Goal: Transaction & Acquisition: Purchase product/service

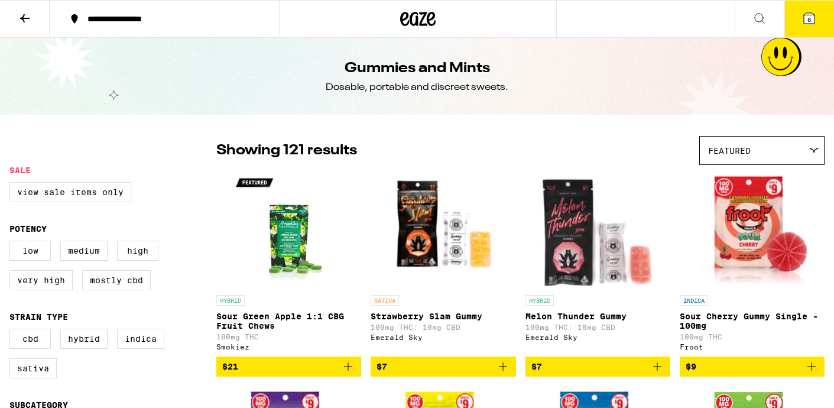
click at [18, 20] on icon at bounding box center [25, 18] width 14 height 14
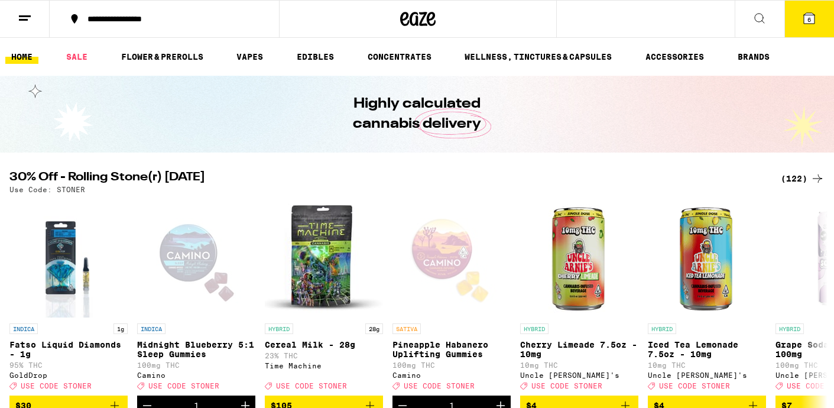
click at [803, 15] on icon at bounding box center [809, 18] width 14 height 14
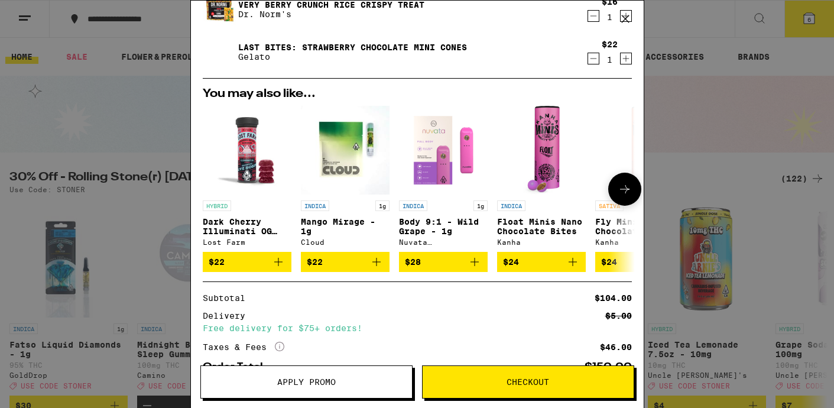
scroll to position [296, 0]
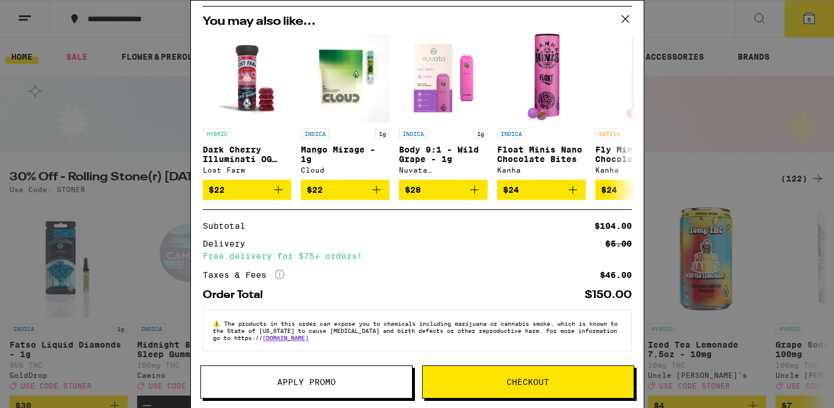
click at [281, 371] on button "Apply Promo" at bounding box center [306, 381] width 212 height 33
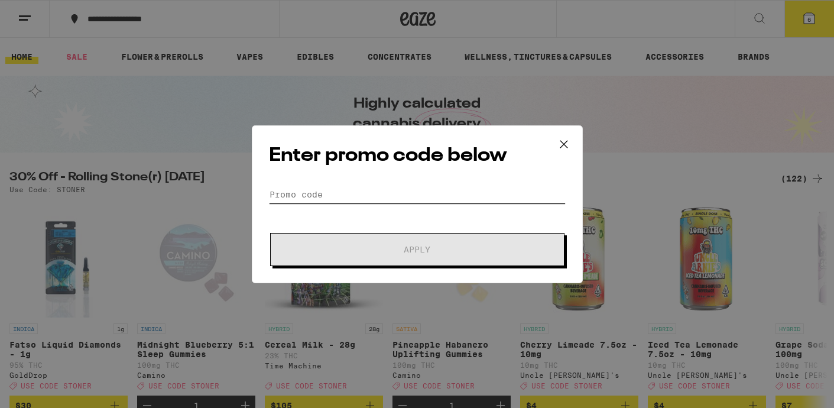
click at [327, 199] on input "Promo Code" at bounding box center [417, 195] width 297 height 18
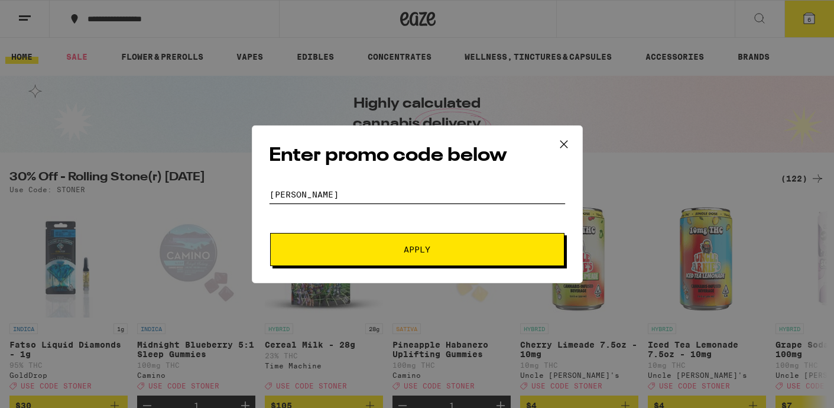
type input "stoner"
click at [332, 233] on button "Apply" at bounding box center [417, 249] width 294 height 33
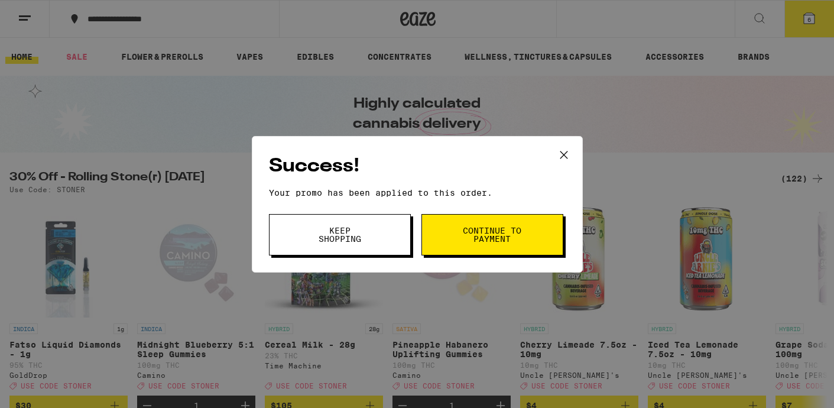
click at [386, 236] on button "Keep Shopping" at bounding box center [340, 234] width 142 height 41
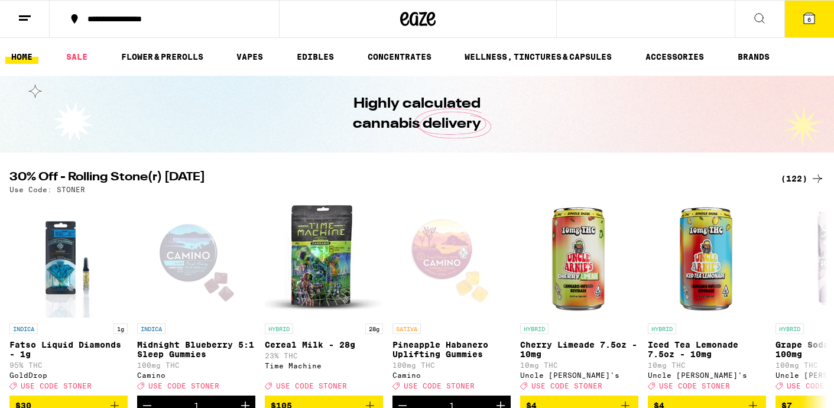
click at [802, 15] on icon at bounding box center [809, 18] width 14 height 14
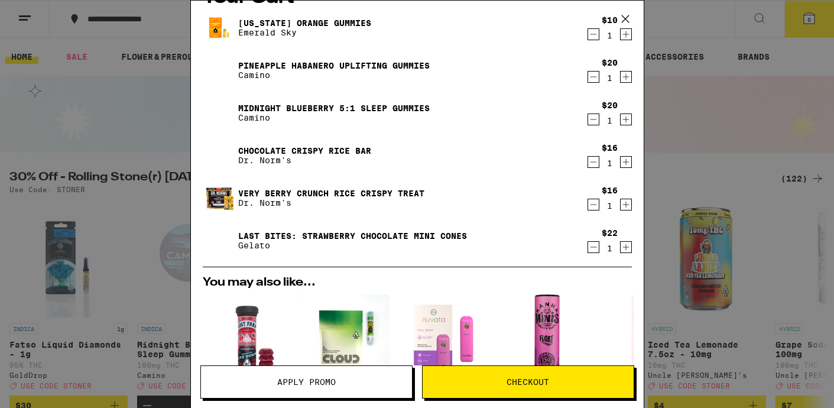
scroll to position [313, 0]
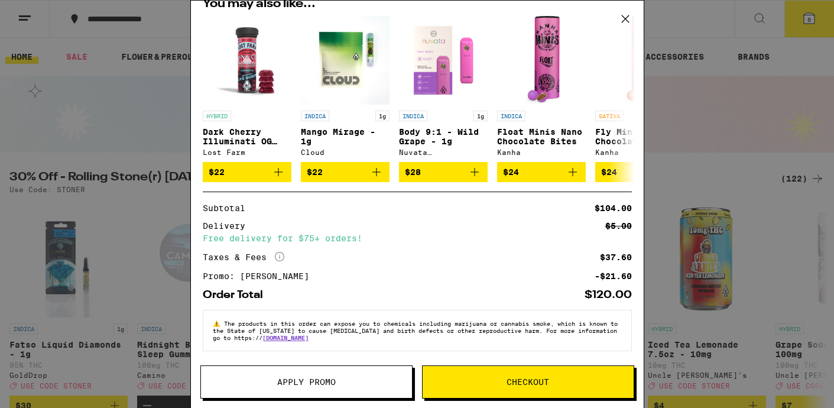
click at [525, 387] on button "Checkout" at bounding box center [528, 381] width 212 height 33
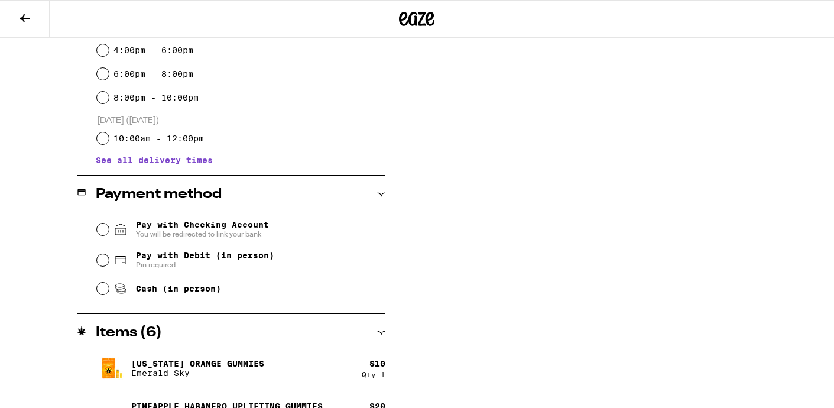
scroll to position [374, 0]
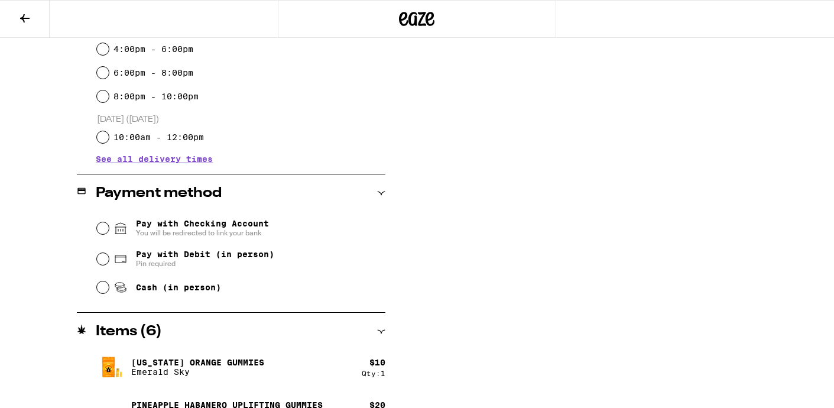
click at [166, 288] on span "Cash (in person)" at bounding box center [178, 287] width 85 height 9
click at [109, 288] on input "Cash (in person)" at bounding box center [103, 287] width 12 height 12
radio input "true"
click at [37, 278] on div "**********" at bounding box center [417, 187] width 834 height 837
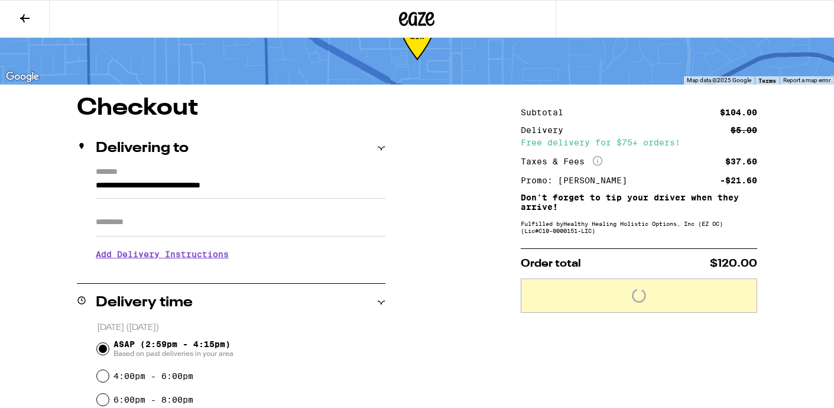
scroll to position [44, 0]
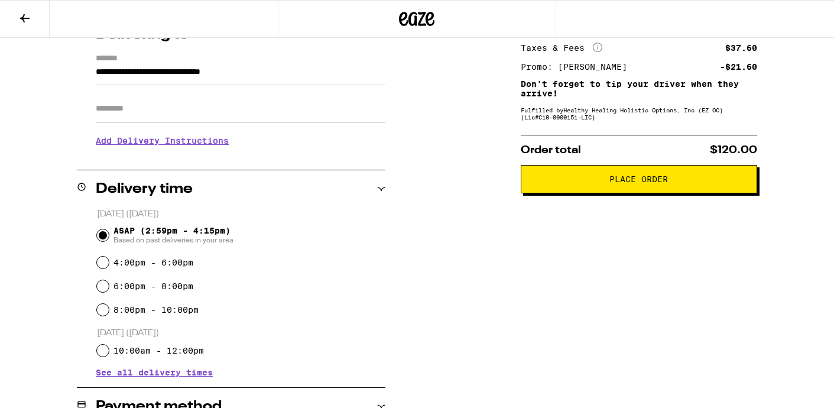
scroll to position [174, 0]
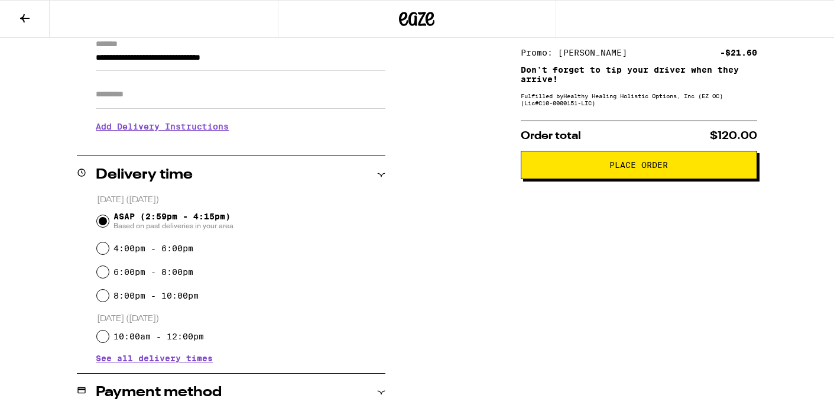
click at [556, 176] on button "Place Order" at bounding box center [639, 165] width 236 height 28
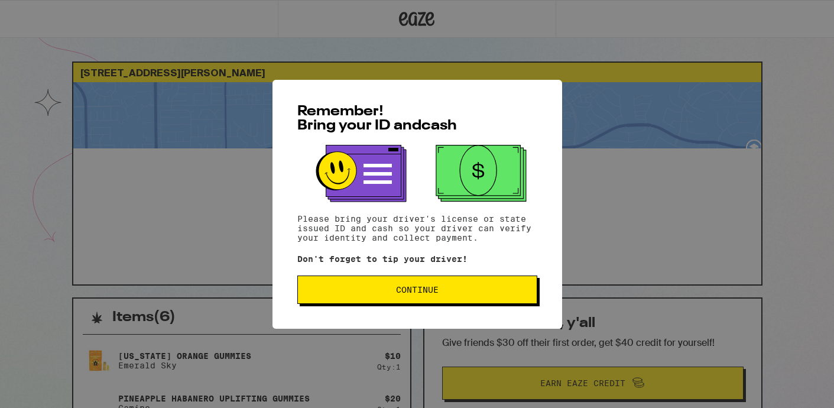
click at [426, 292] on span "Continue" at bounding box center [417, 289] width 43 height 8
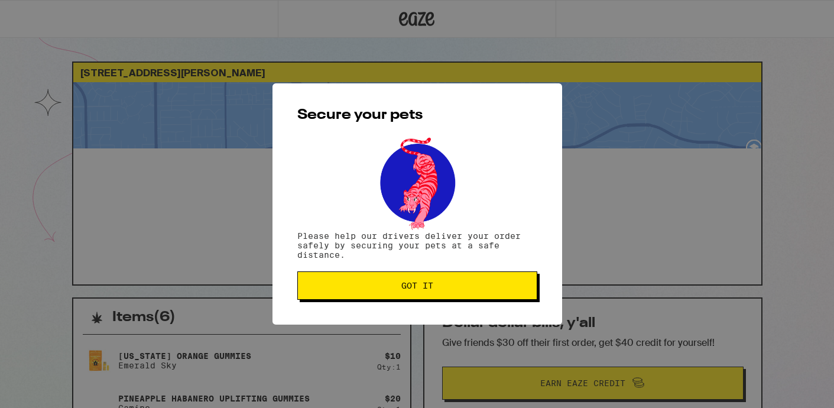
click at [426, 290] on span "Got it" at bounding box center [417, 285] width 32 height 8
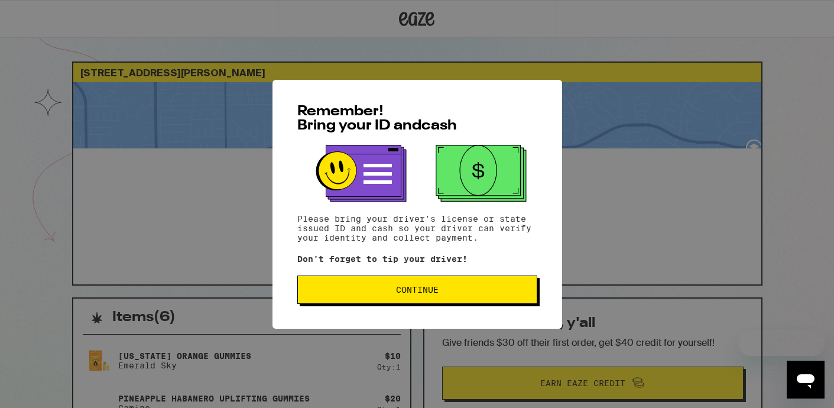
click at [336, 291] on span "Continue" at bounding box center [417, 289] width 220 height 8
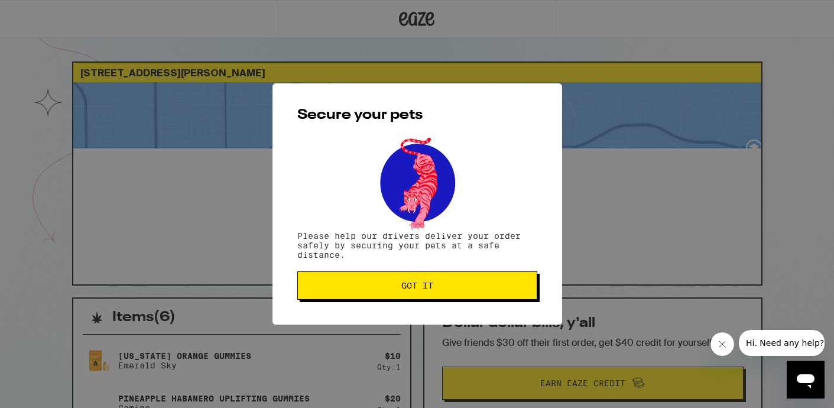
click at [336, 290] on span "Got it" at bounding box center [417, 285] width 220 height 8
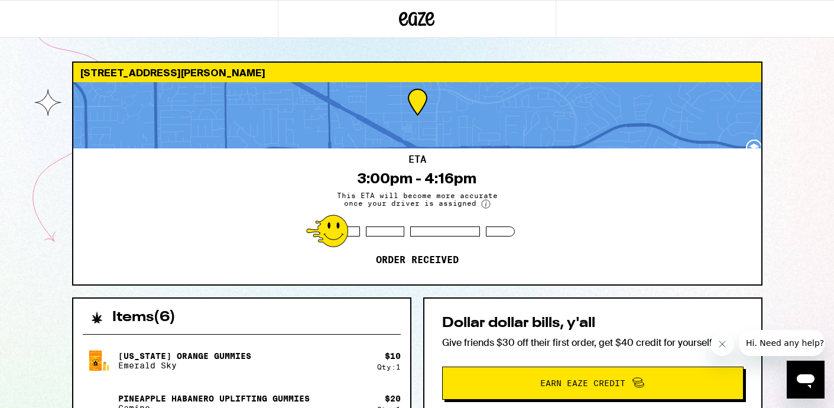
click at [720, 340] on icon "Close message from company" at bounding box center [722, 343] width 9 height 9
click at [80, 273] on div "ETA 3:00pm - 4:16pm This ETA will become more accurate once your driver is assi…" at bounding box center [417, 216] width 688 height 136
click at [37, 262] on div "[STREET_ADDRESS][PERSON_NAME] 3:00pm - 4:16pm This ETA will become more accurat…" at bounding box center [417, 384] width 834 height 769
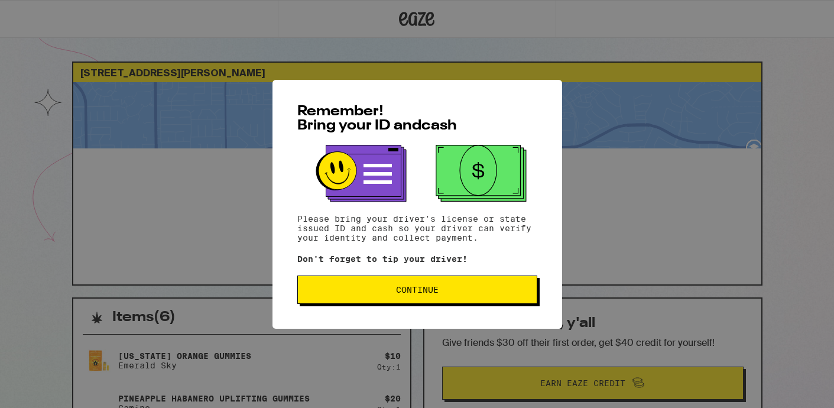
click at [369, 274] on div "Remember! Bring your ID and cash Please bring your driver's license or state is…" at bounding box center [417, 204] width 290 height 249
click at [371, 283] on button "Continue" at bounding box center [417, 289] width 240 height 28
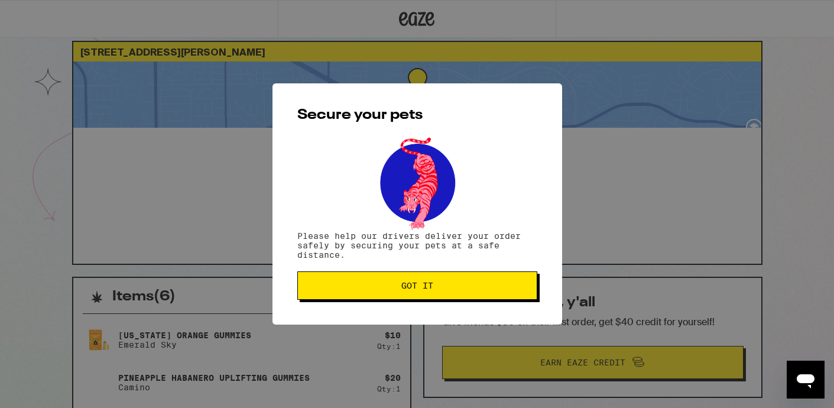
scroll to position [24, 0]
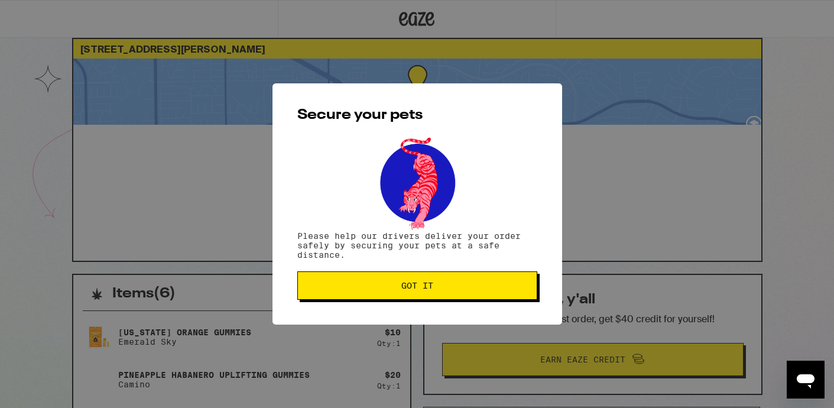
click at [371, 283] on button "Got it" at bounding box center [417, 285] width 240 height 28
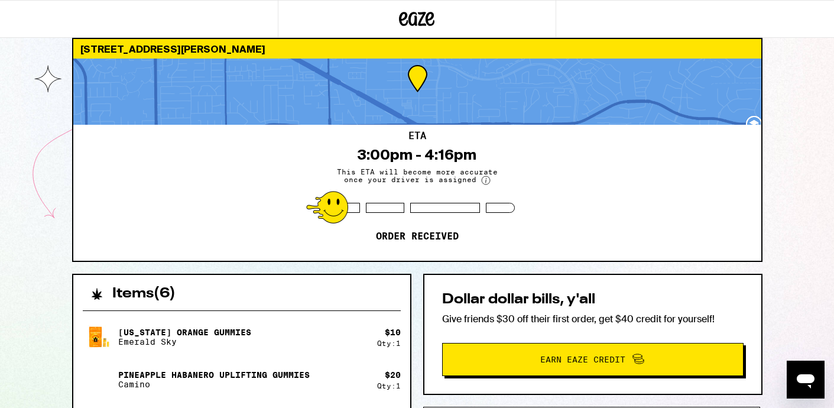
scroll to position [0, 0]
click at [692, 245] on div "ETA 3:00pm - 4:16pm This ETA will become more accurate once your driver is assi…" at bounding box center [417, 193] width 688 height 136
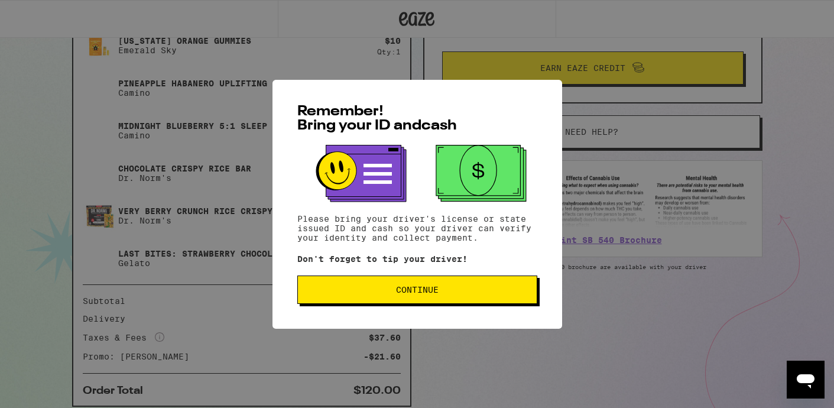
scroll to position [314, 0]
click at [345, 287] on button "Continue" at bounding box center [417, 289] width 240 height 28
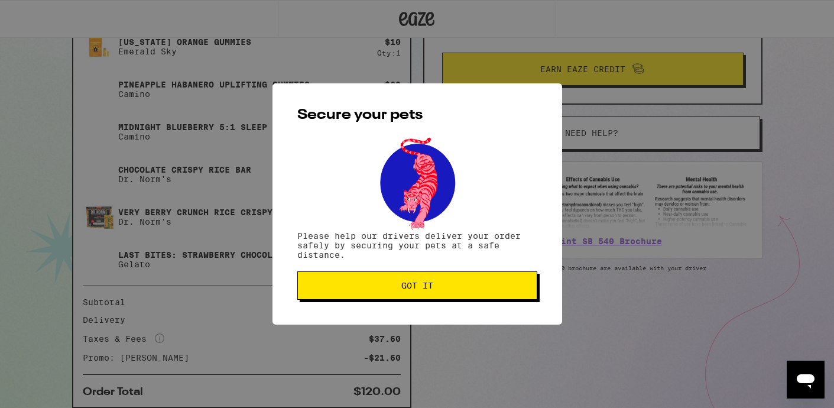
click at [467, 283] on button "Got it" at bounding box center [417, 285] width 240 height 28
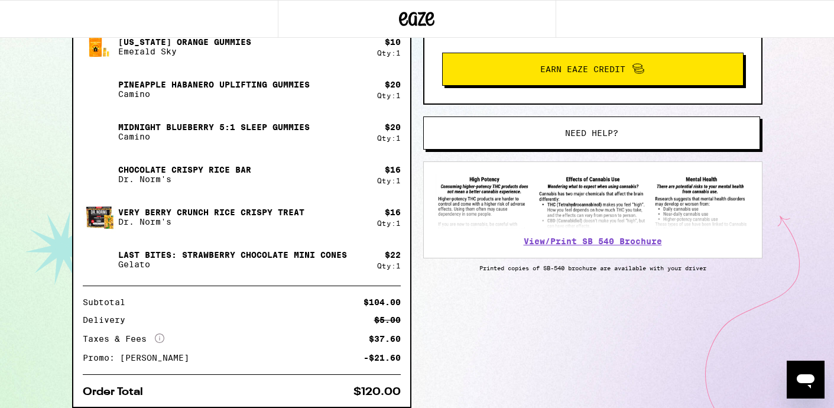
click at [563, 132] on span "Need help?" at bounding box center [591, 133] width 255 height 8
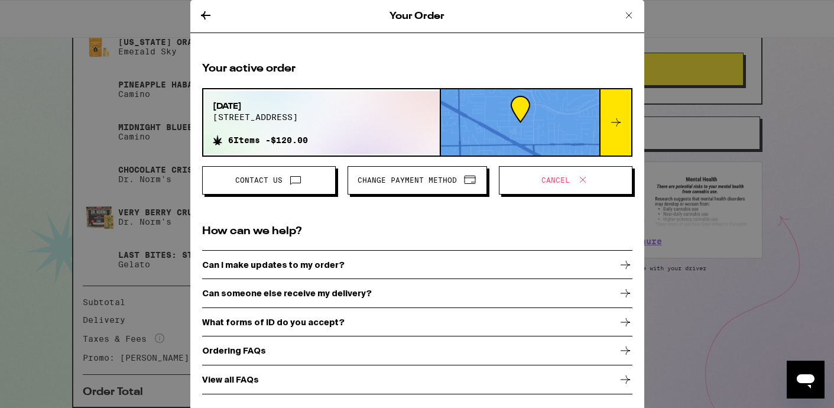
click at [628, 15] on icon at bounding box center [629, 15] width 6 height 6
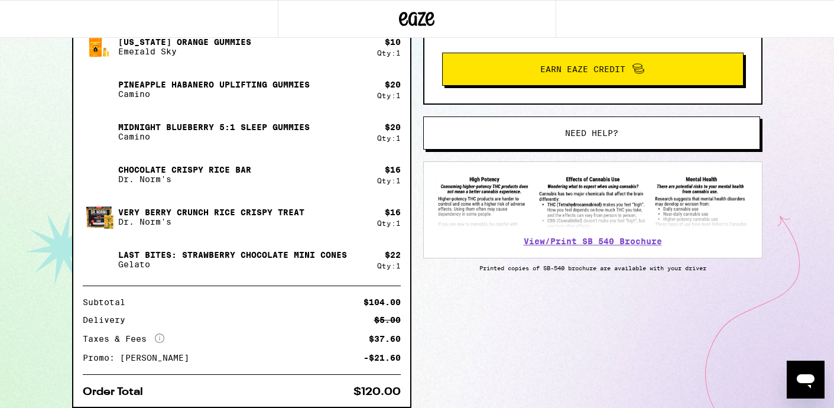
click at [809, 143] on div "17352 Brooklyn Ave Yorba Linda 92886 ETA 3:00pm - 4:16pm This ETA will become m…" at bounding box center [417, 70] width 834 height 769
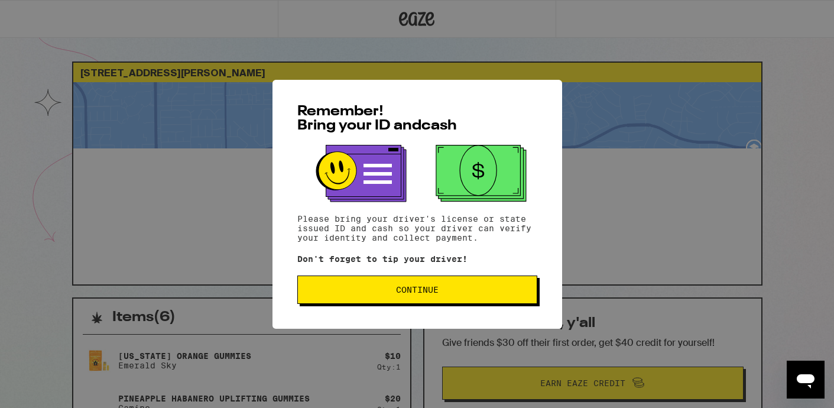
click at [410, 291] on span "Continue" at bounding box center [417, 289] width 43 height 8
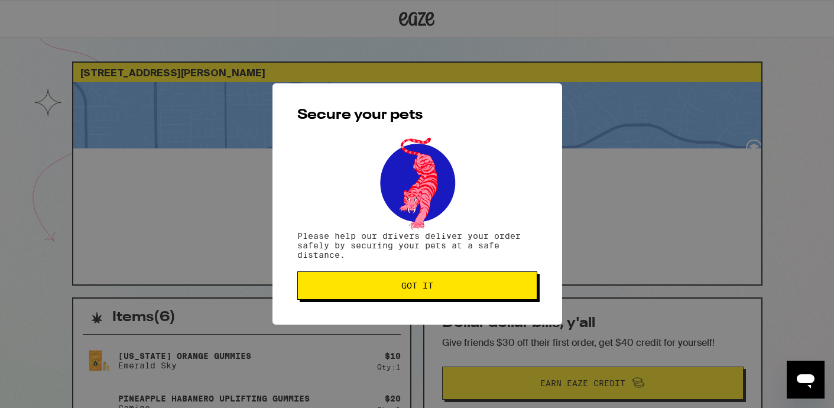
click at [410, 290] on span "Got it" at bounding box center [417, 285] width 32 height 8
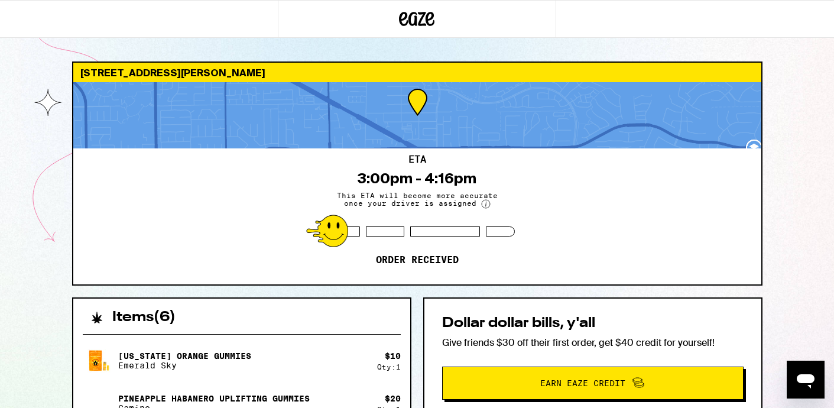
click at [394, 257] on p "Order received" at bounding box center [417, 260] width 83 height 12
click at [473, 204] on span "This ETA will become more accurate once your driver is assigned" at bounding box center [417, 199] width 177 height 17
click at [482, 205] on circle at bounding box center [486, 204] width 8 height 8
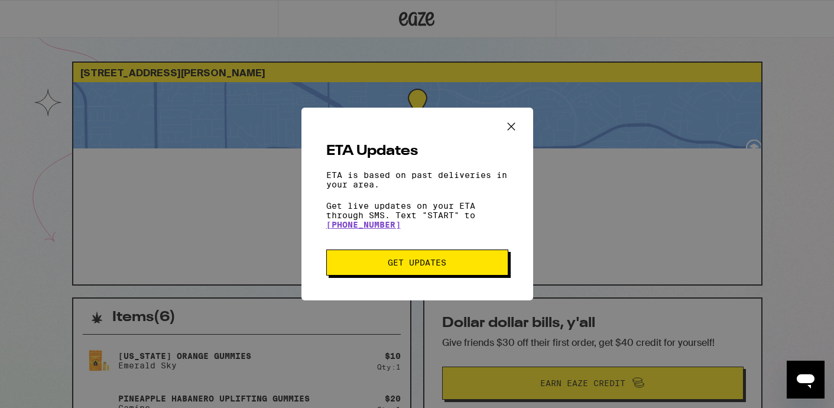
click at [442, 264] on span "Get Updates" at bounding box center [417, 262] width 59 height 8
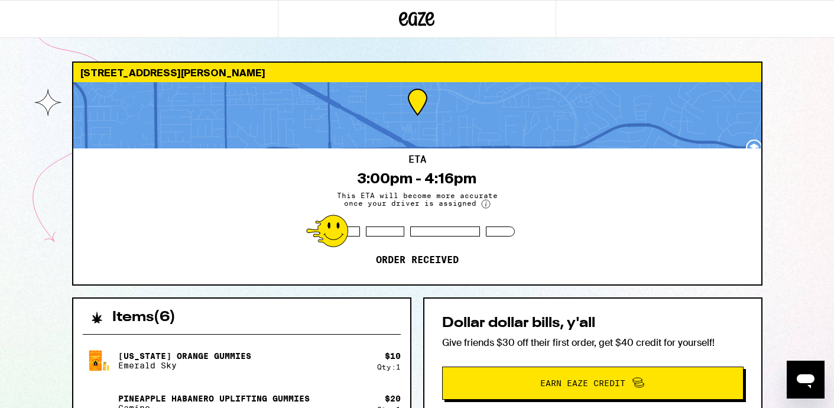
click at [486, 209] on icon at bounding box center [485, 203] width 9 height 9
